Goal: Task Accomplishment & Management: Use online tool/utility

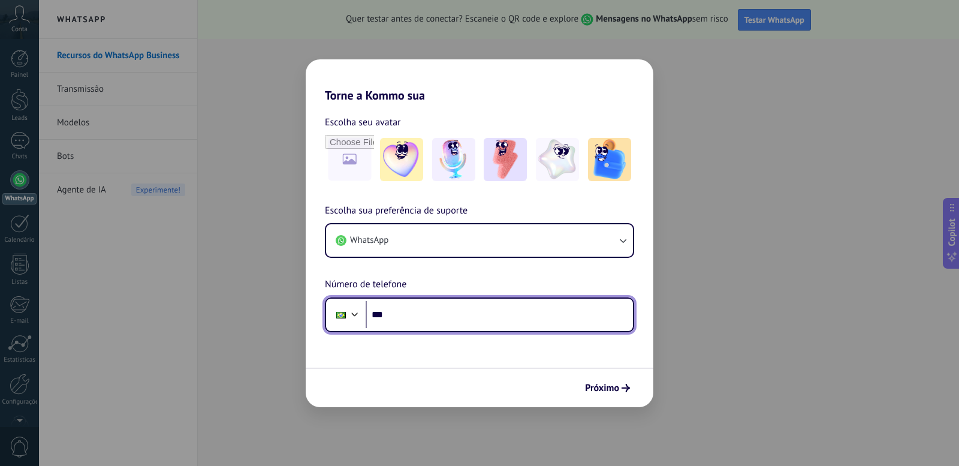
click at [532, 318] on input "***" at bounding box center [498, 315] width 267 height 28
click at [503, 316] on input "***" at bounding box center [498, 315] width 267 height 28
type input "**********"
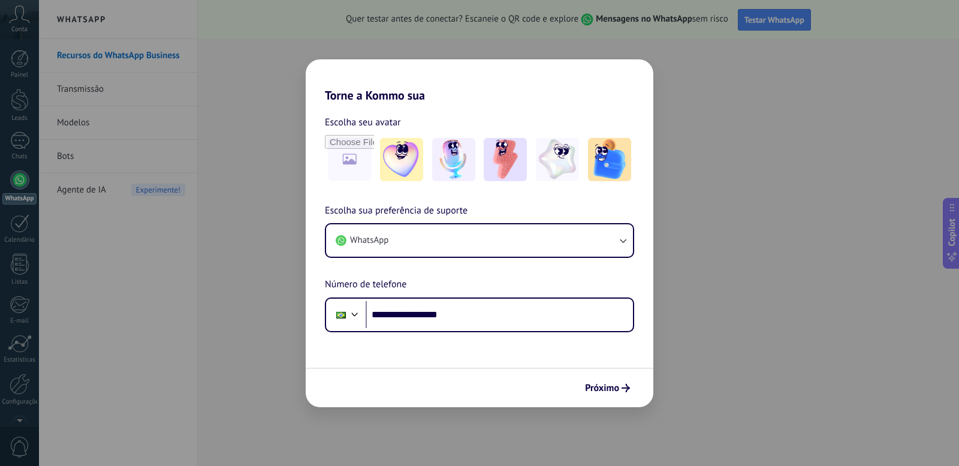
click at [598, 384] on span "Próximo" at bounding box center [602, 387] width 34 height 8
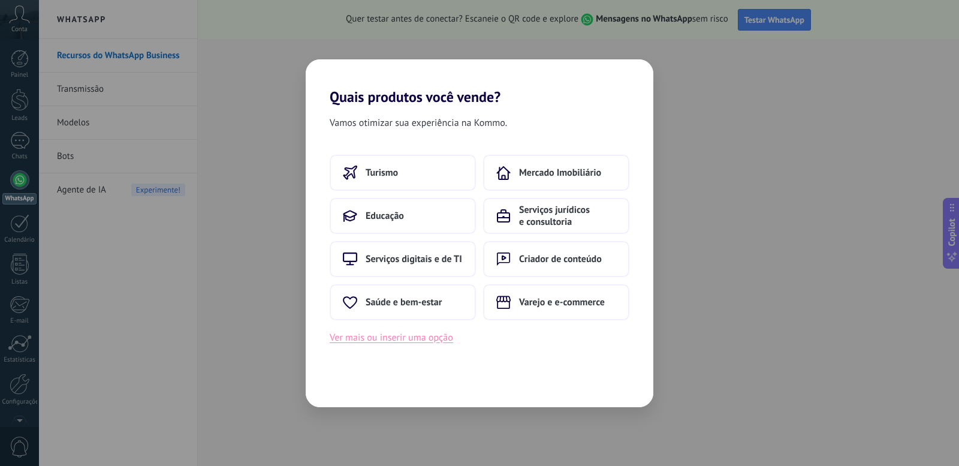
click at [428, 341] on button "Ver mais ou inserir uma opção" at bounding box center [391, 338] width 123 height 16
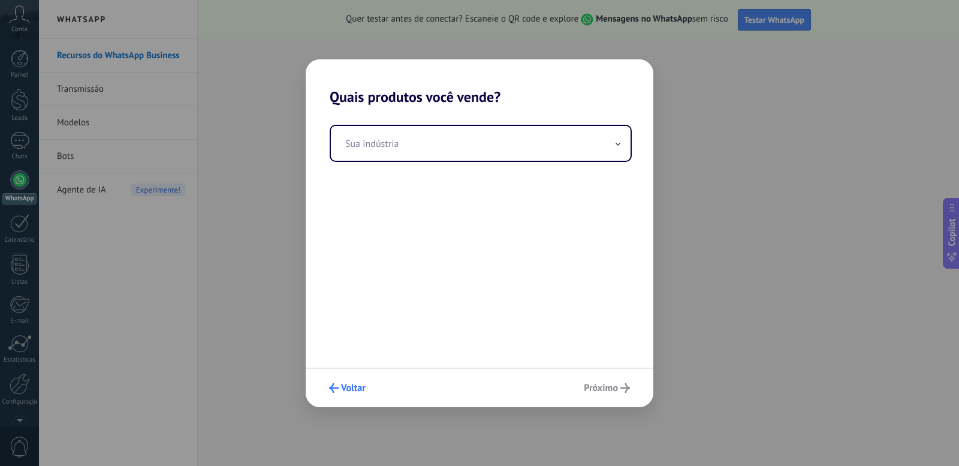
click at [359, 386] on span "Voltar" at bounding box center [353, 387] width 25 height 8
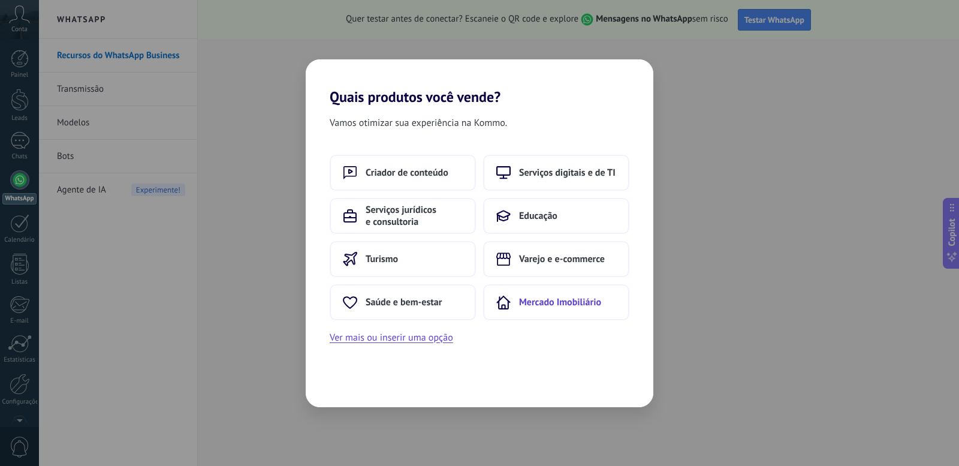
click at [545, 303] on span "Mercado Imobiliário" at bounding box center [560, 302] width 82 height 12
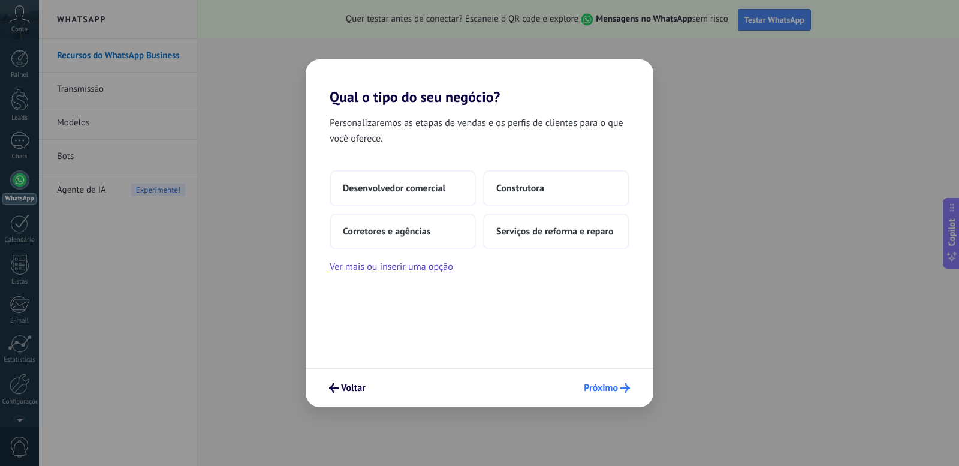
click at [604, 385] on span "Próximo" at bounding box center [601, 387] width 34 height 8
click at [599, 391] on span "Próximo" at bounding box center [601, 387] width 34 height 8
click at [540, 242] on button "Serviços de reforma e reparo" at bounding box center [556, 231] width 146 height 36
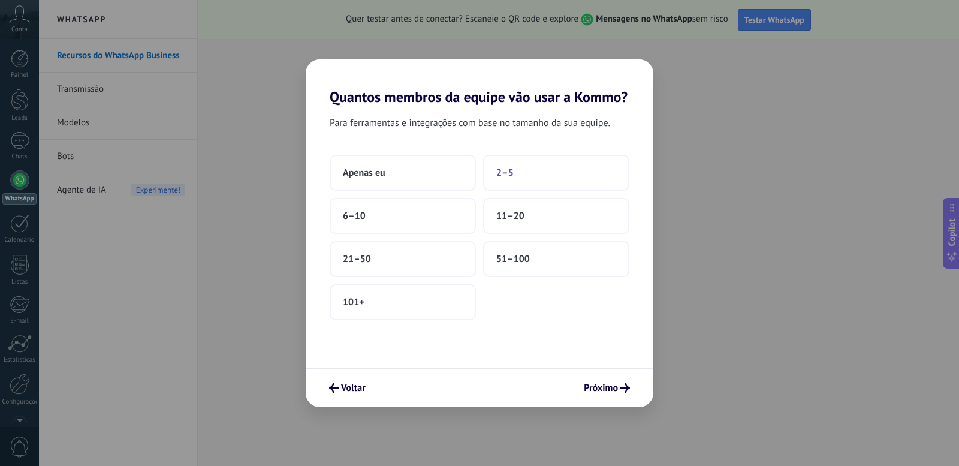
click at [510, 173] on span "2–5" at bounding box center [504, 173] width 17 height 12
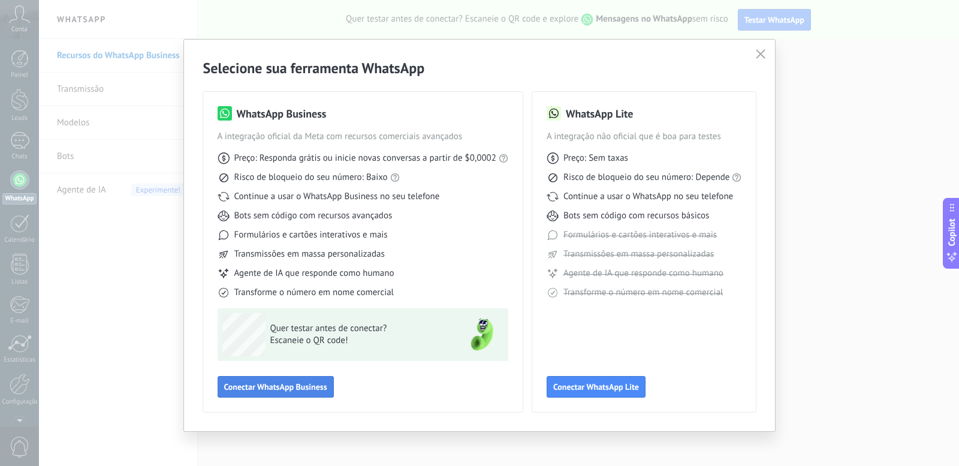
click at [267, 387] on span "Conectar WhatsApp Business" at bounding box center [275, 386] width 103 height 8
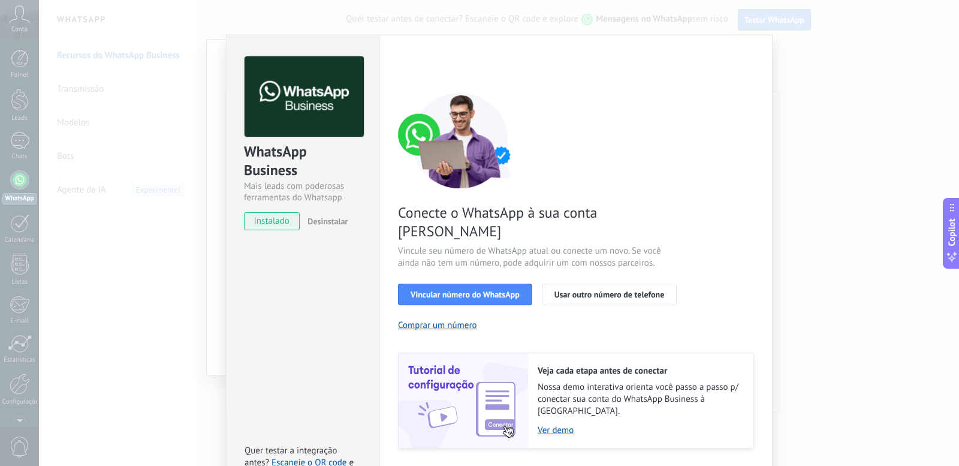
scroll to position [28, 0]
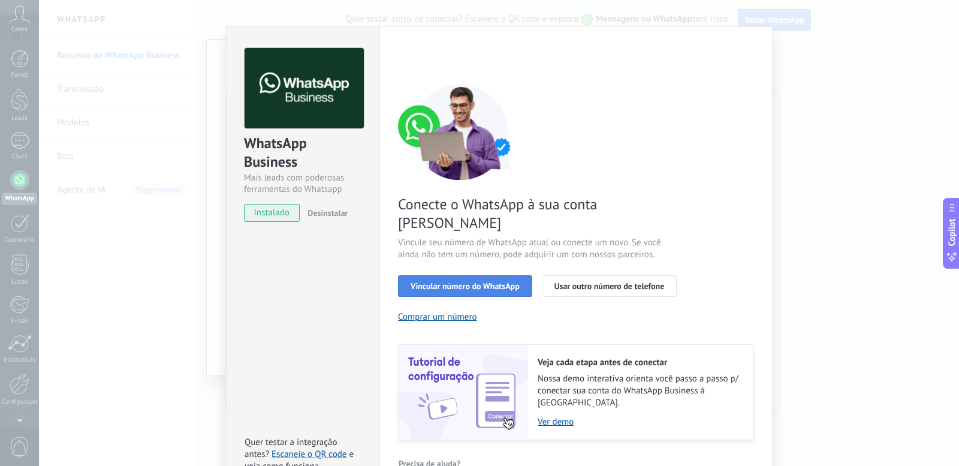
click at [486, 282] on span "Vincular número do WhatsApp" at bounding box center [464, 286] width 109 height 8
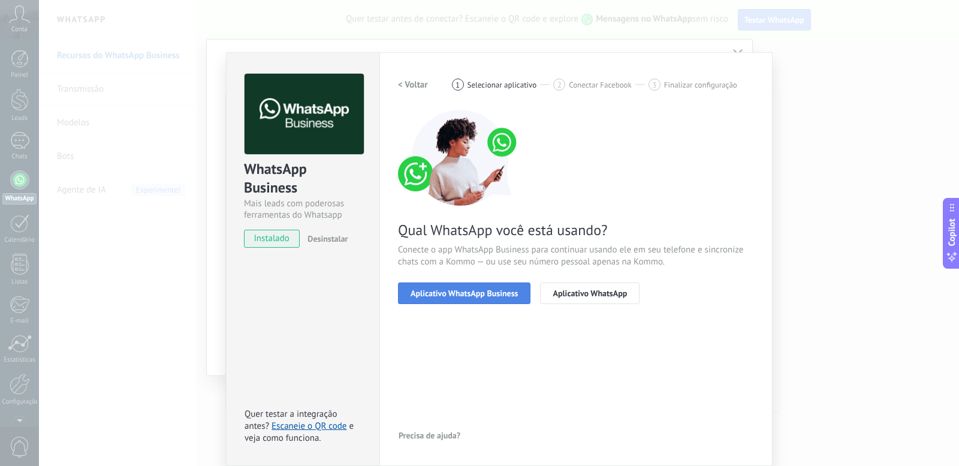
click at [463, 297] on span "Aplicativo WhatsApp Business" at bounding box center [463, 293] width 107 height 8
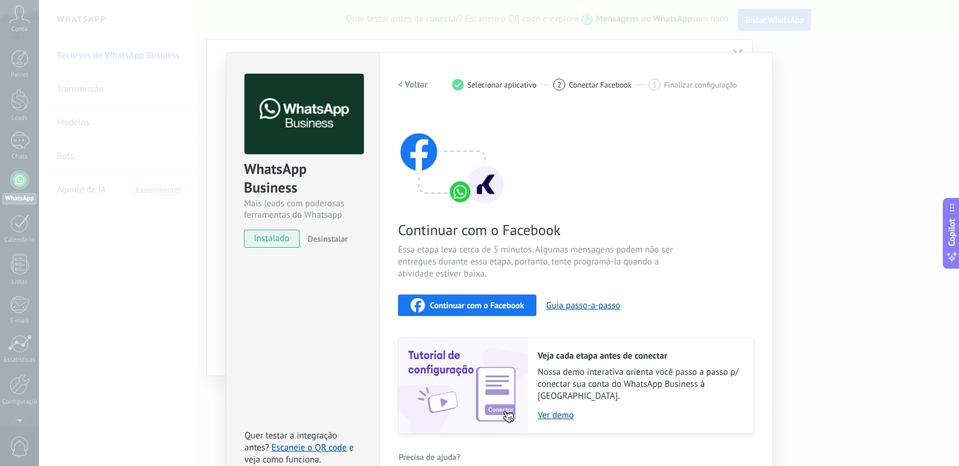
scroll to position [14, 0]
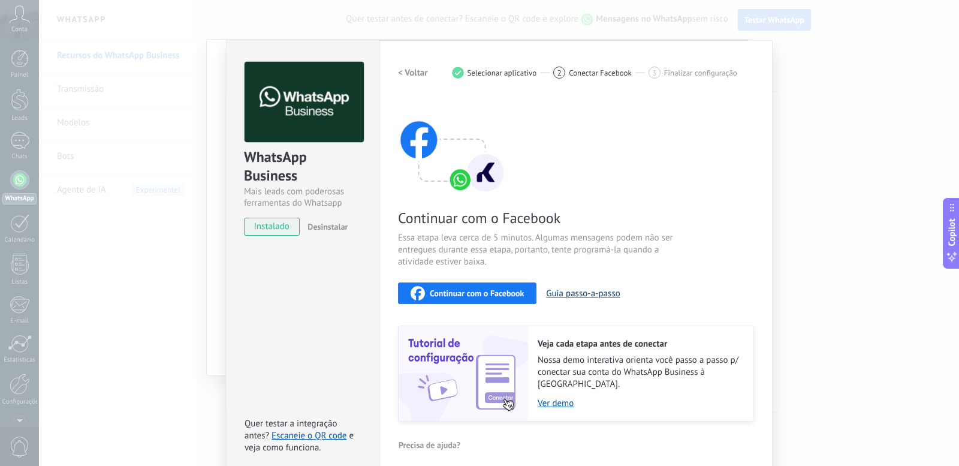
click at [572, 295] on button "Guia passo-a-passo" at bounding box center [583, 293] width 74 height 11
click at [309, 430] on link "Escaneie o QR code" at bounding box center [308, 435] width 75 height 11
